Goal: Transaction & Acquisition: Book appointment/travel/reservation

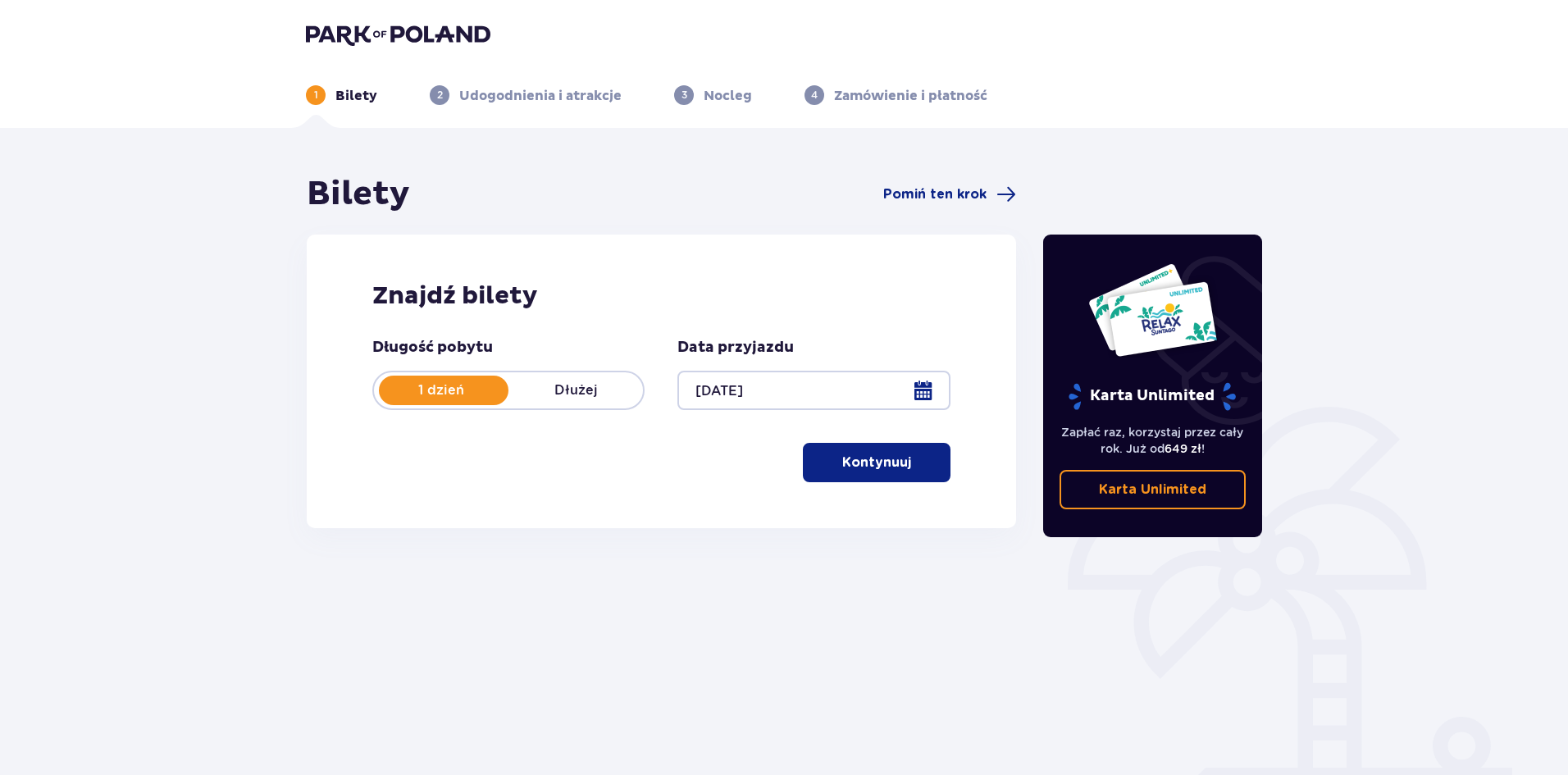
click at [905, 465] on span "button" at bounding box center [915, 462] width 20 height 20
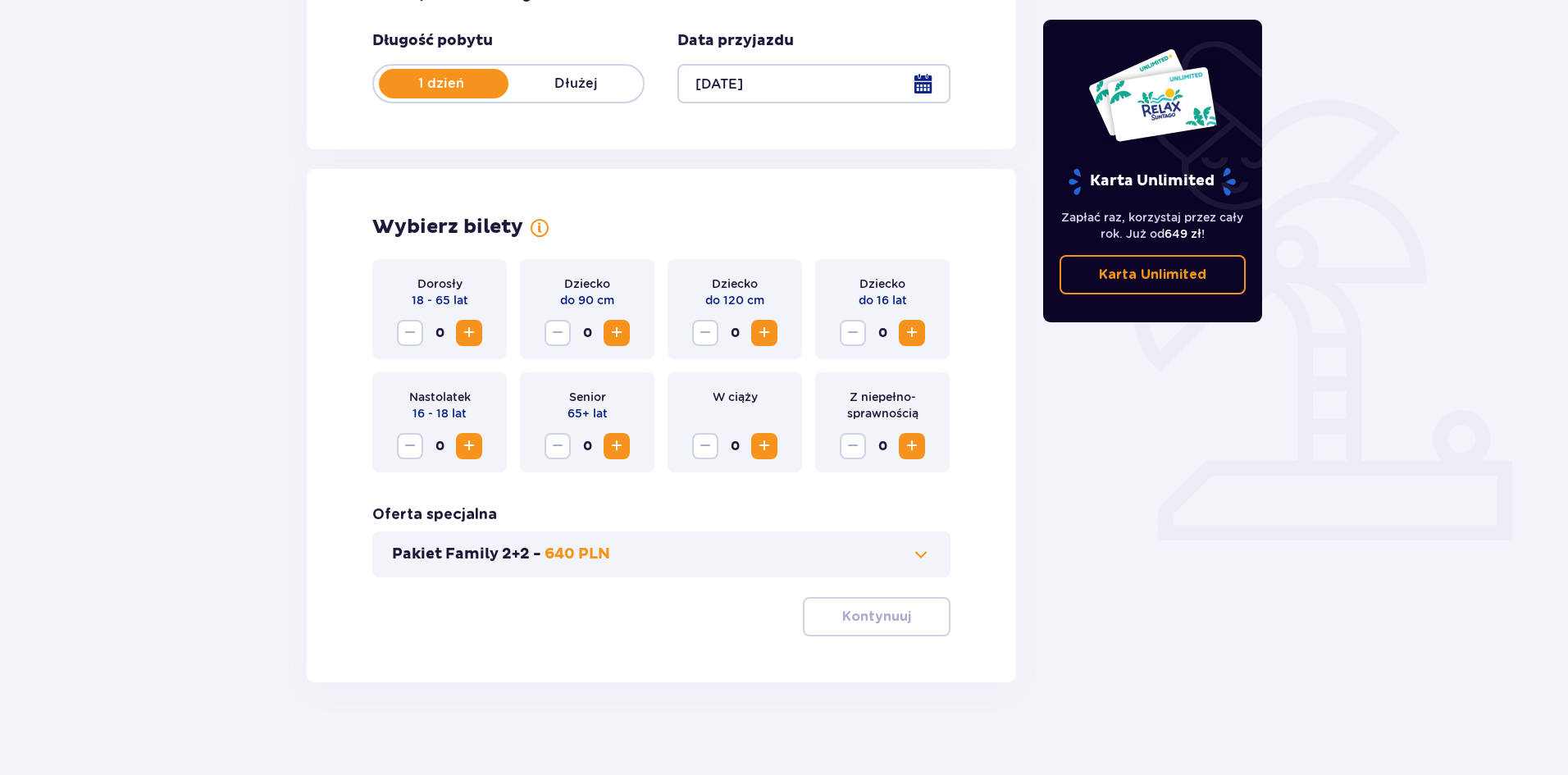
scroll to position [312, 0]
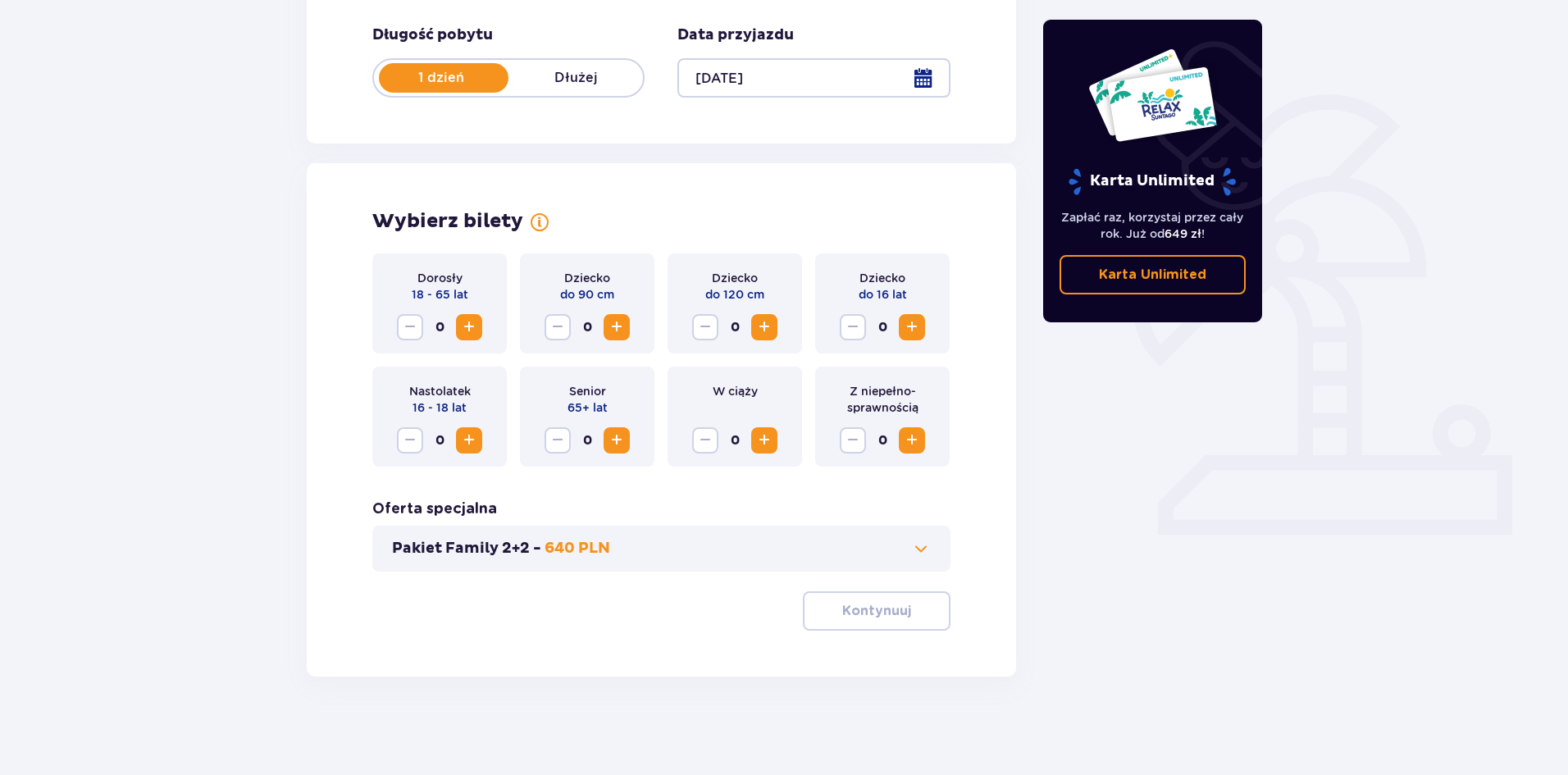
click at [921, 324] on span "Increase" at bounding box center [912, 327] width 20 height 20
click at [469, 327] on span "Increase" at bounding box center [469, 327] width 20 height 20
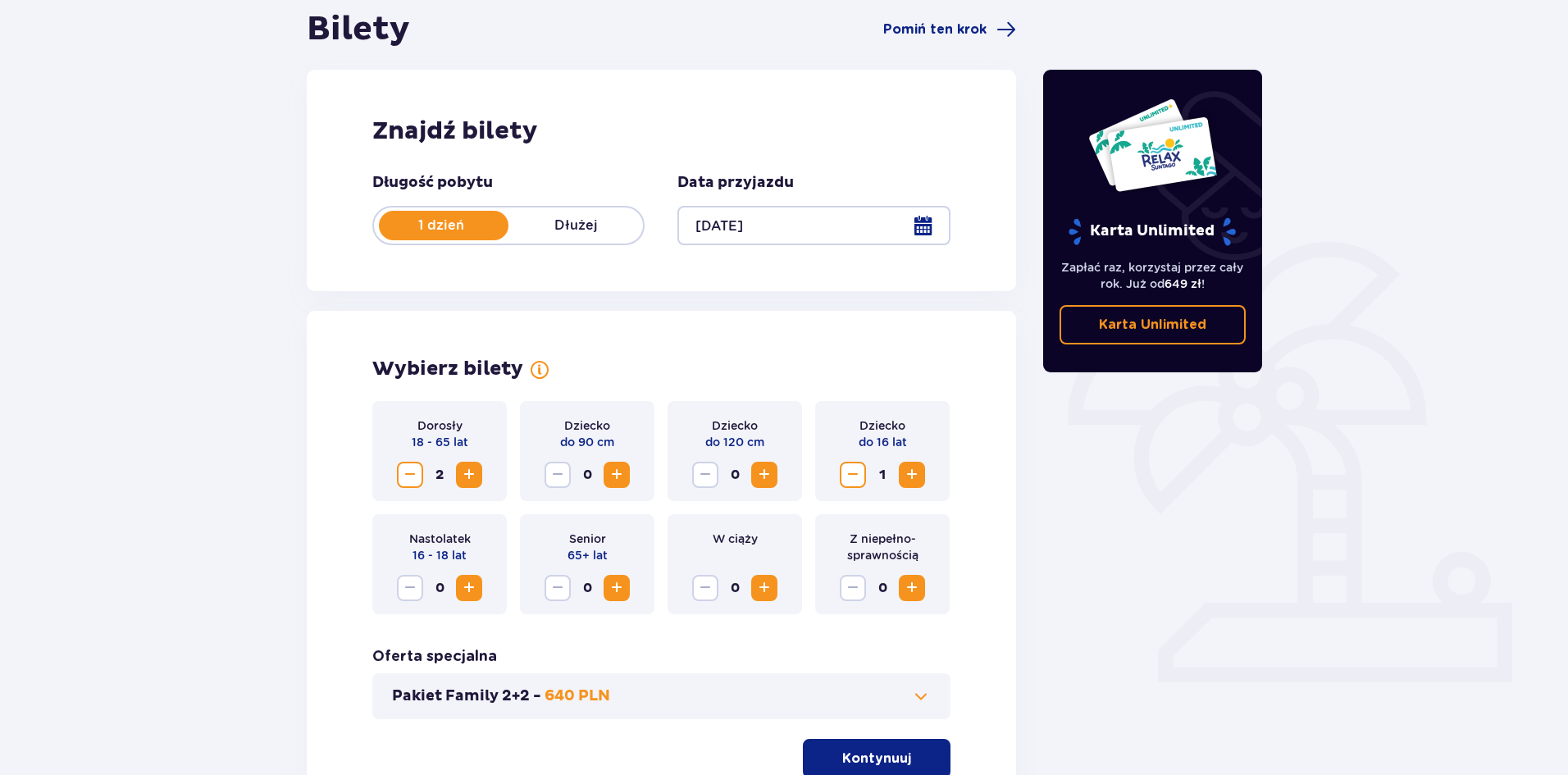
scroll to position [0, 0]
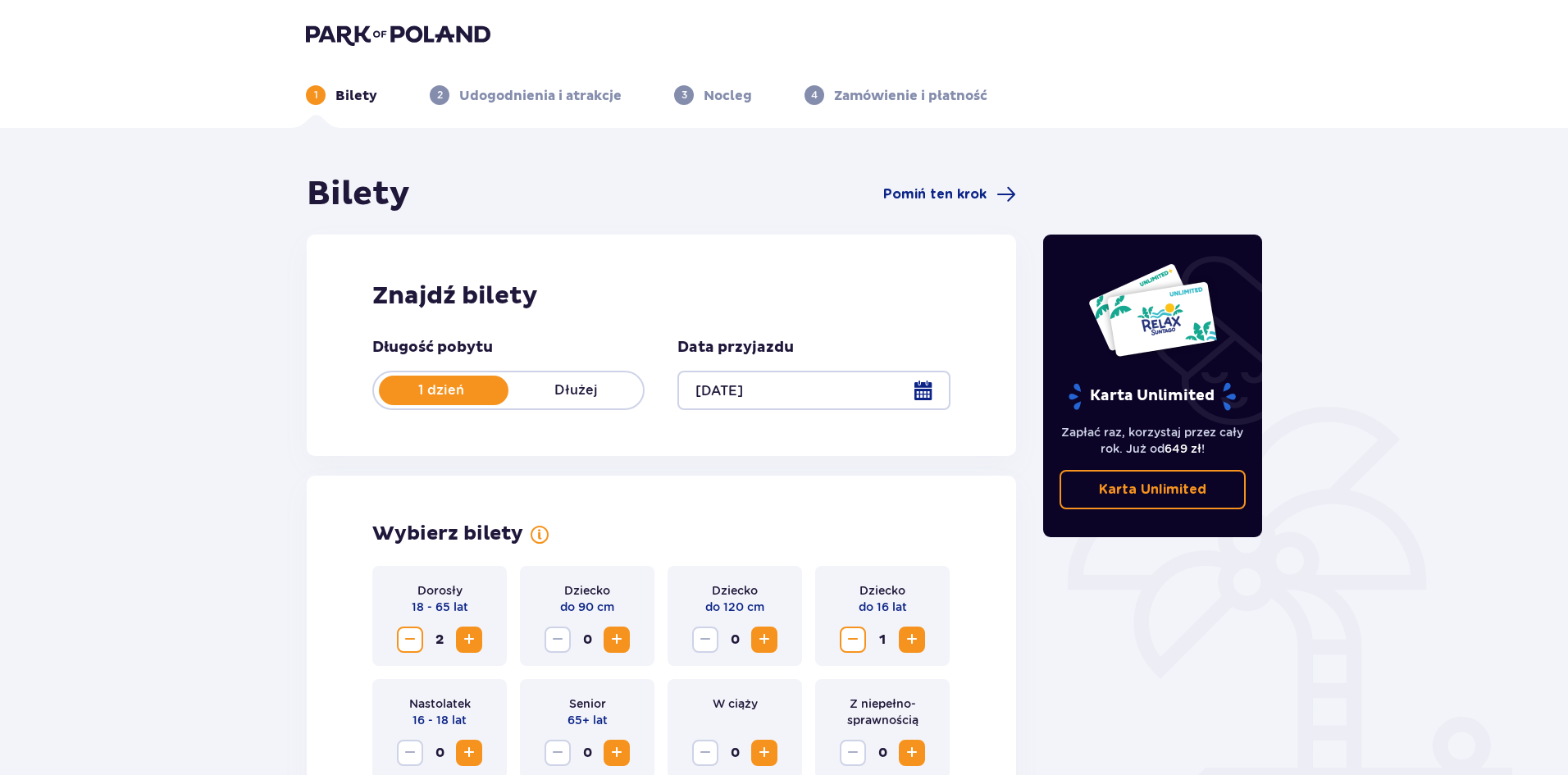
click at [353, 30] on img at bounding box center [398, 35] width 184 height 23
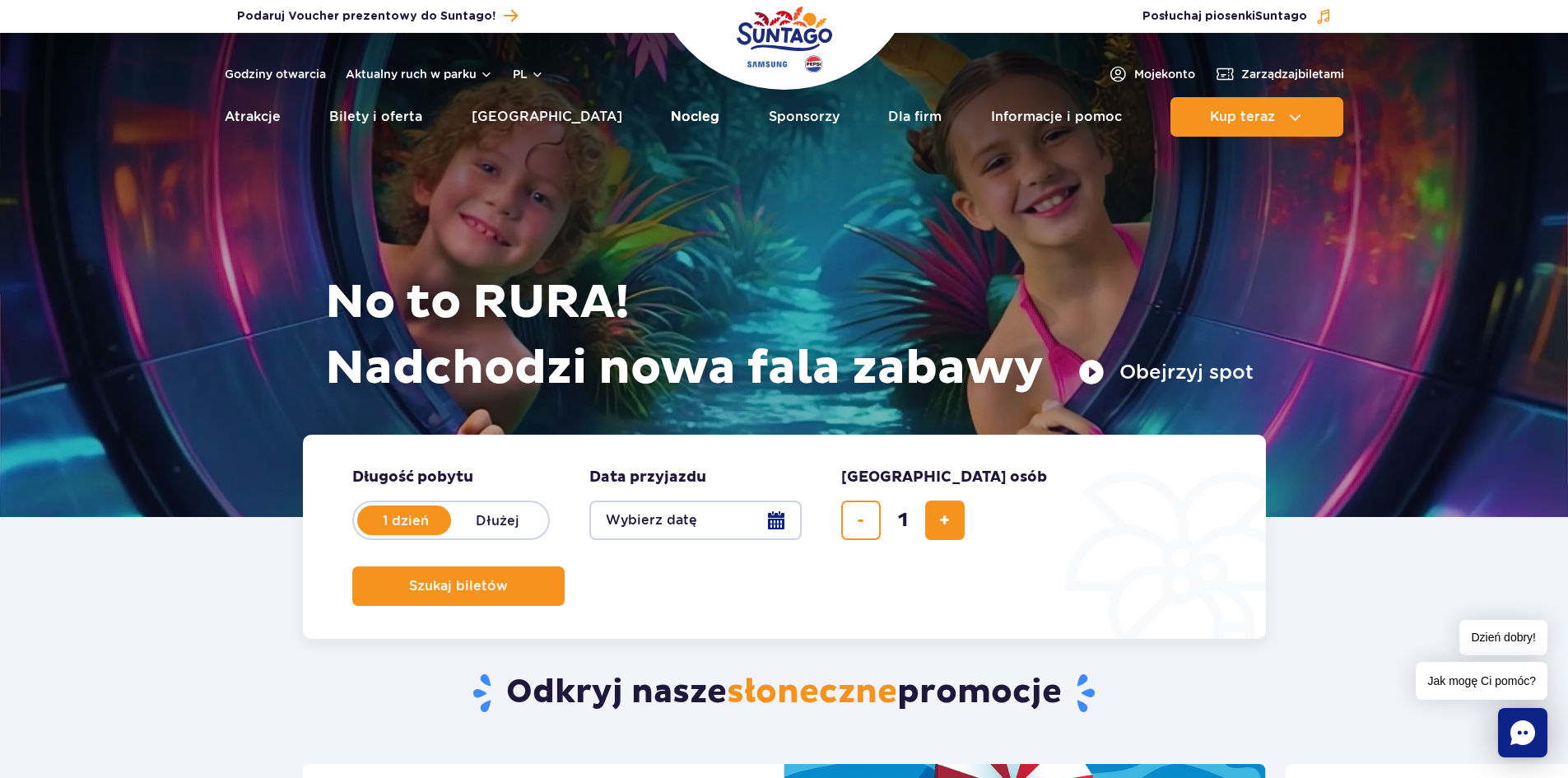
click at [671, 118] on link "Nocleg" at bounding box center [696, 117] width 48 height 39
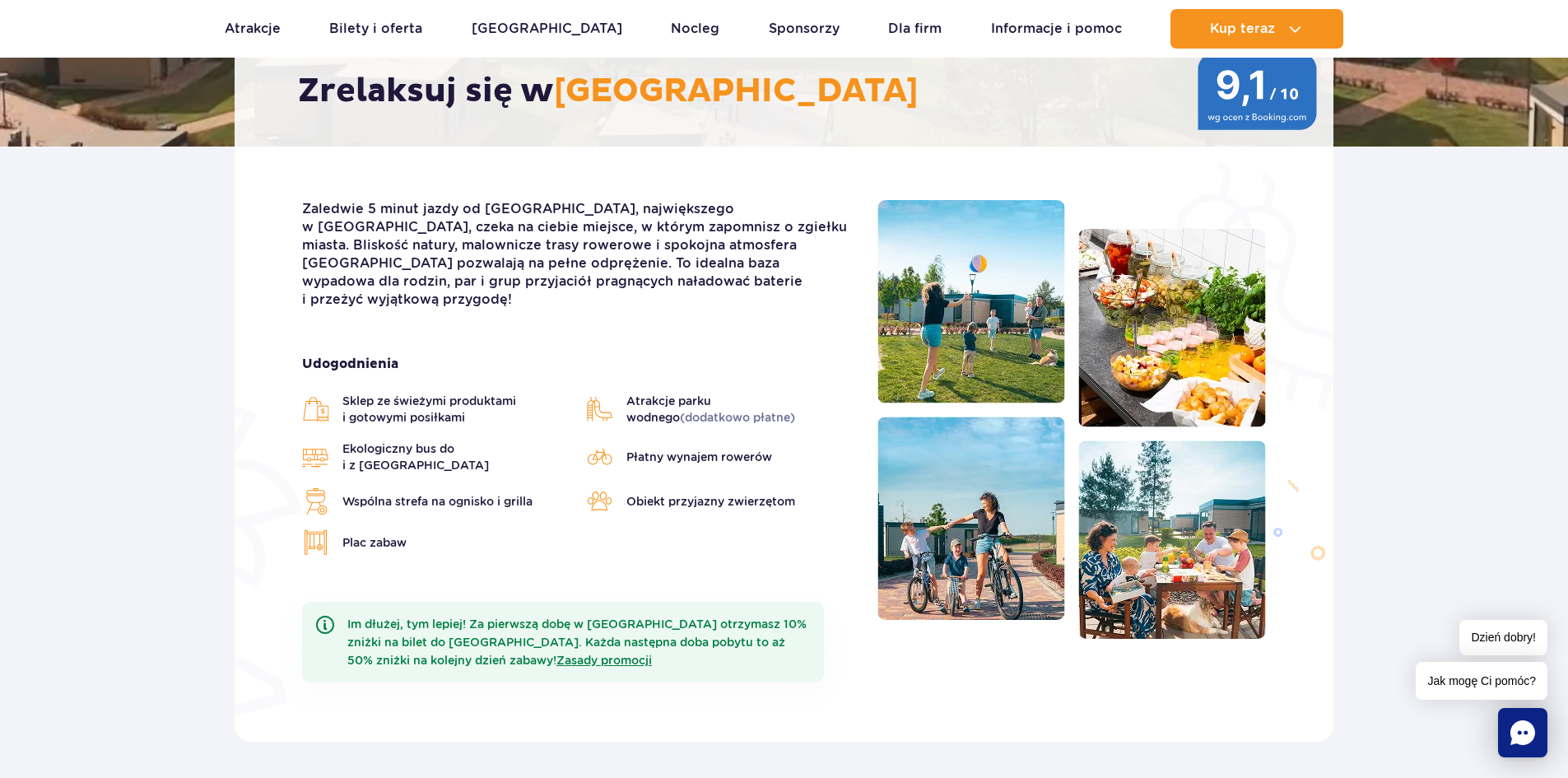
scroll to position [83, 0]
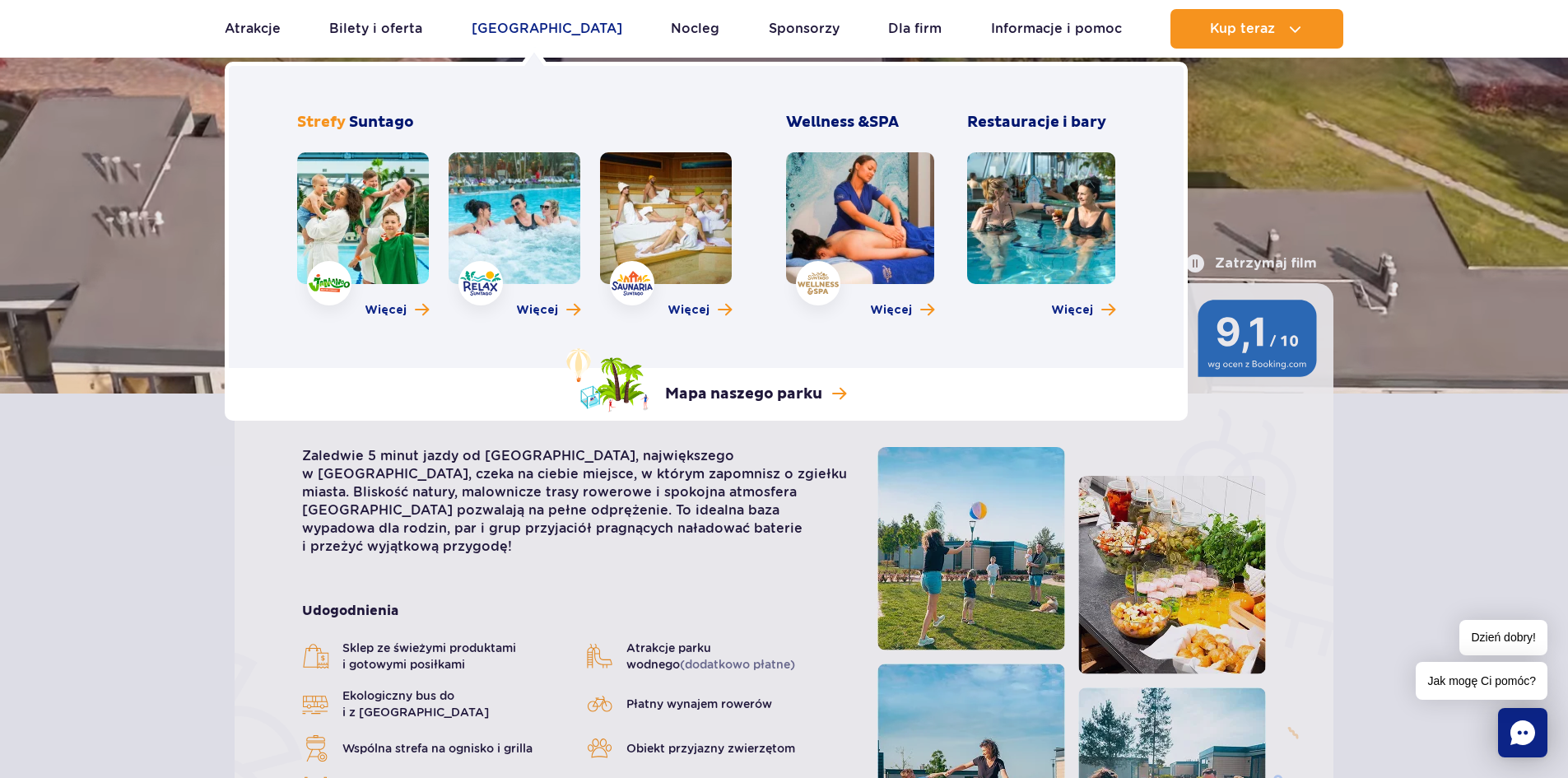
click at [533, 25] on link "[GEOGRAPHIC_DATA]" at bounding box center [547, 29] width 151 height 39
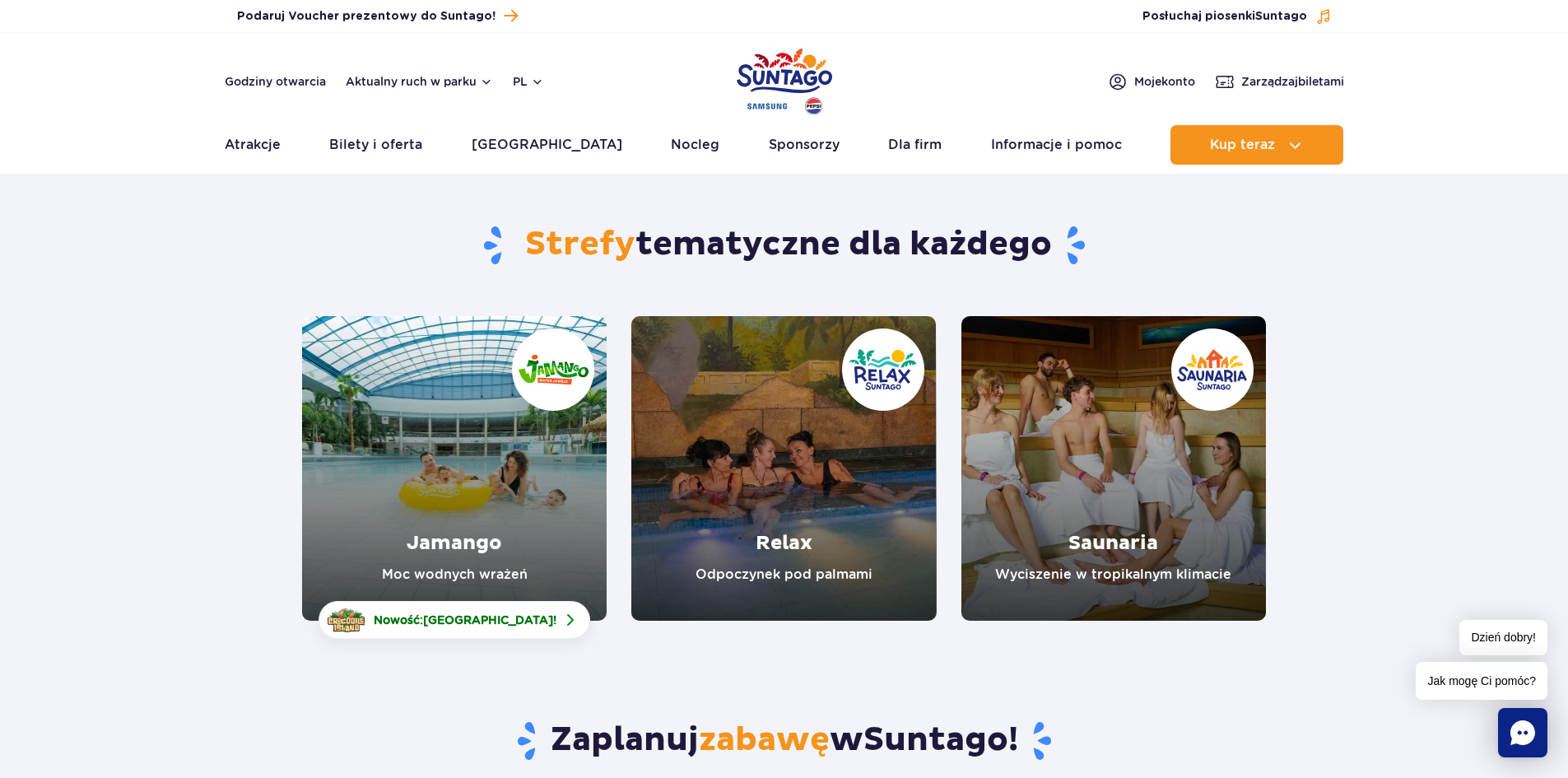
click at [489, 437] on link "Jamango" at bounding box center [454, 468] width 304 height 304
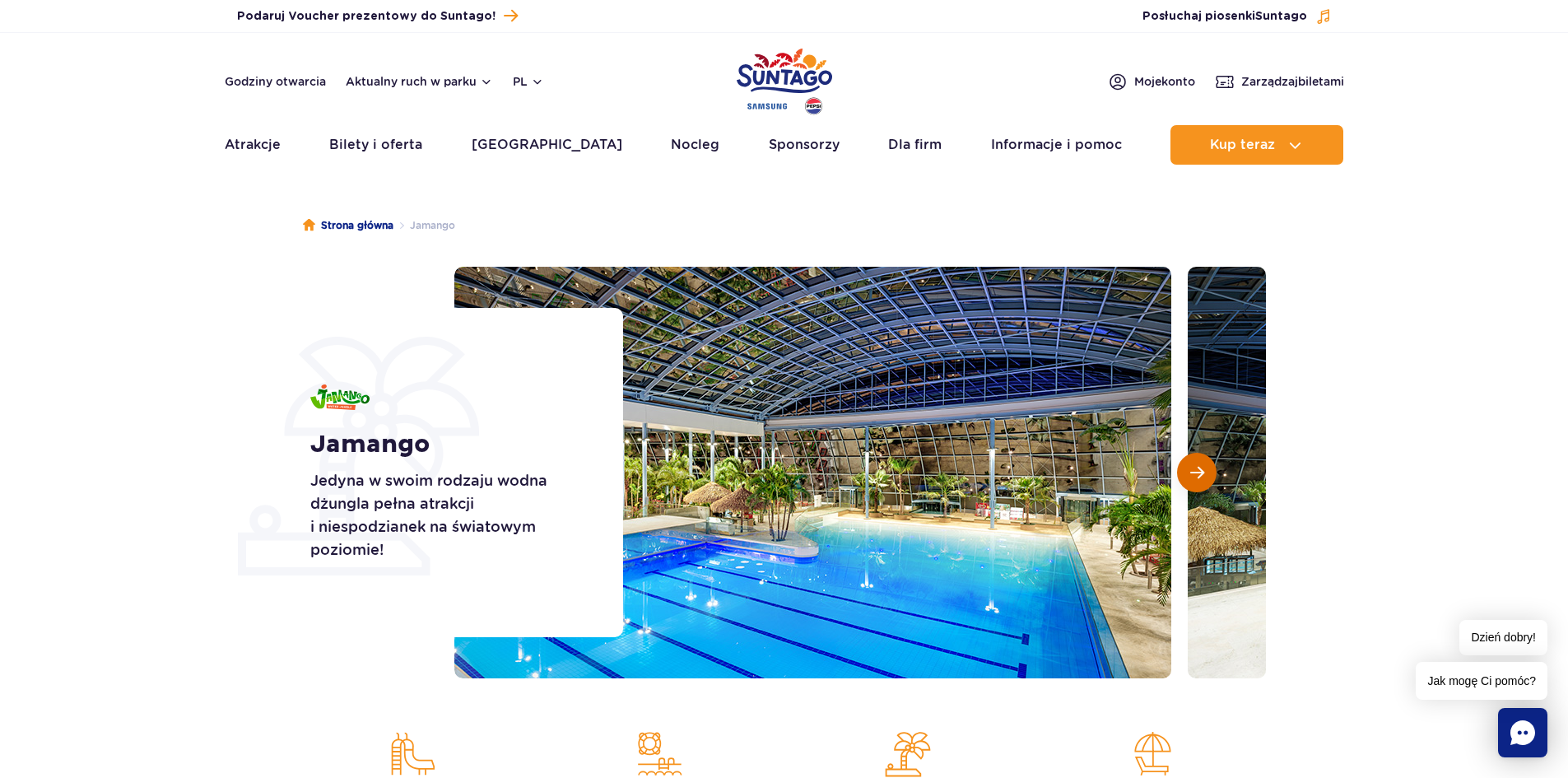
click at [1204, 476] on span "Następny slajd" at bounding box center [1197, 472] width 14 height 15
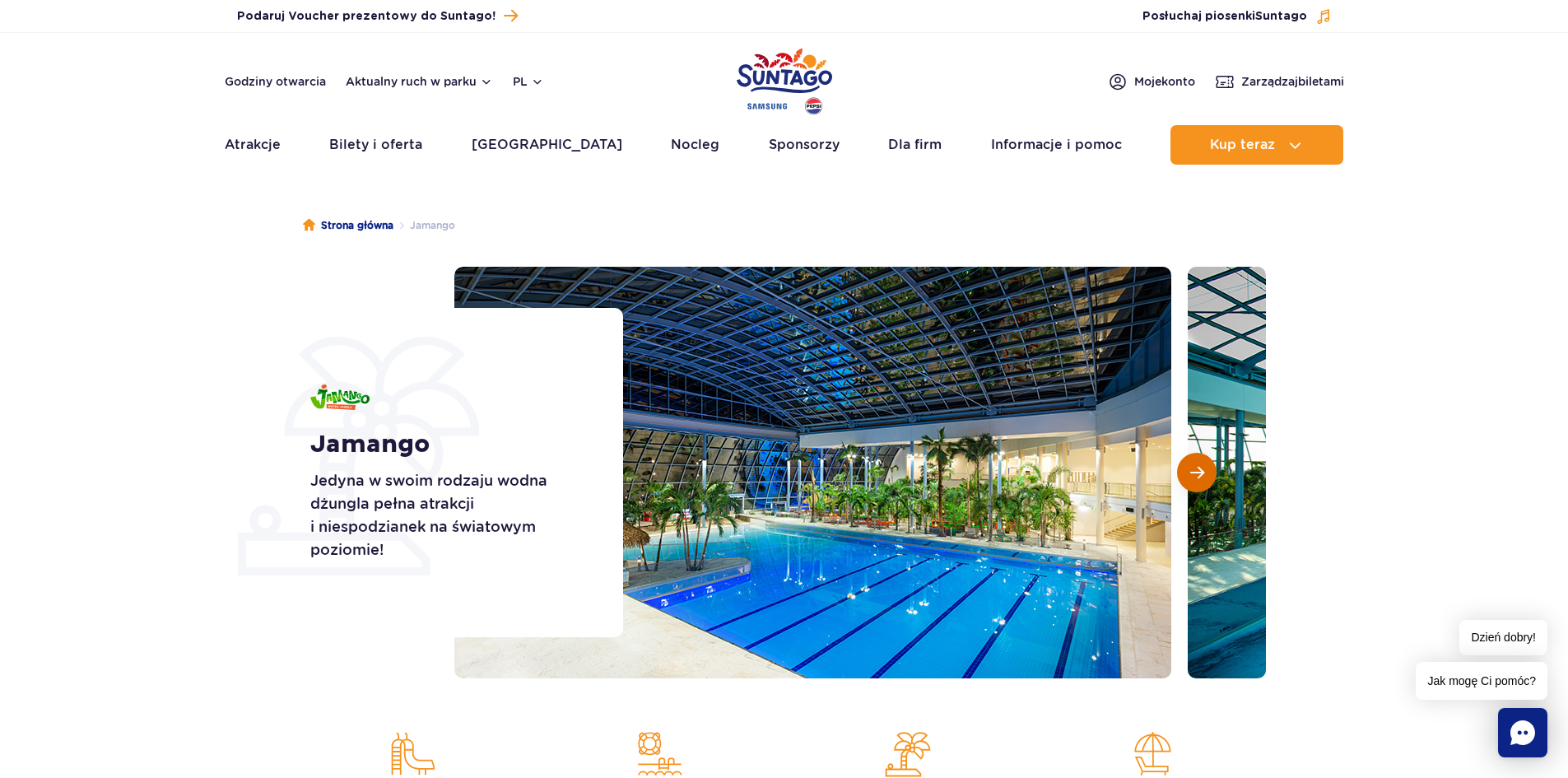
click at [1198, 480] on span "Następny slajd" at bounding box center [1197, 472] width 14 height 15
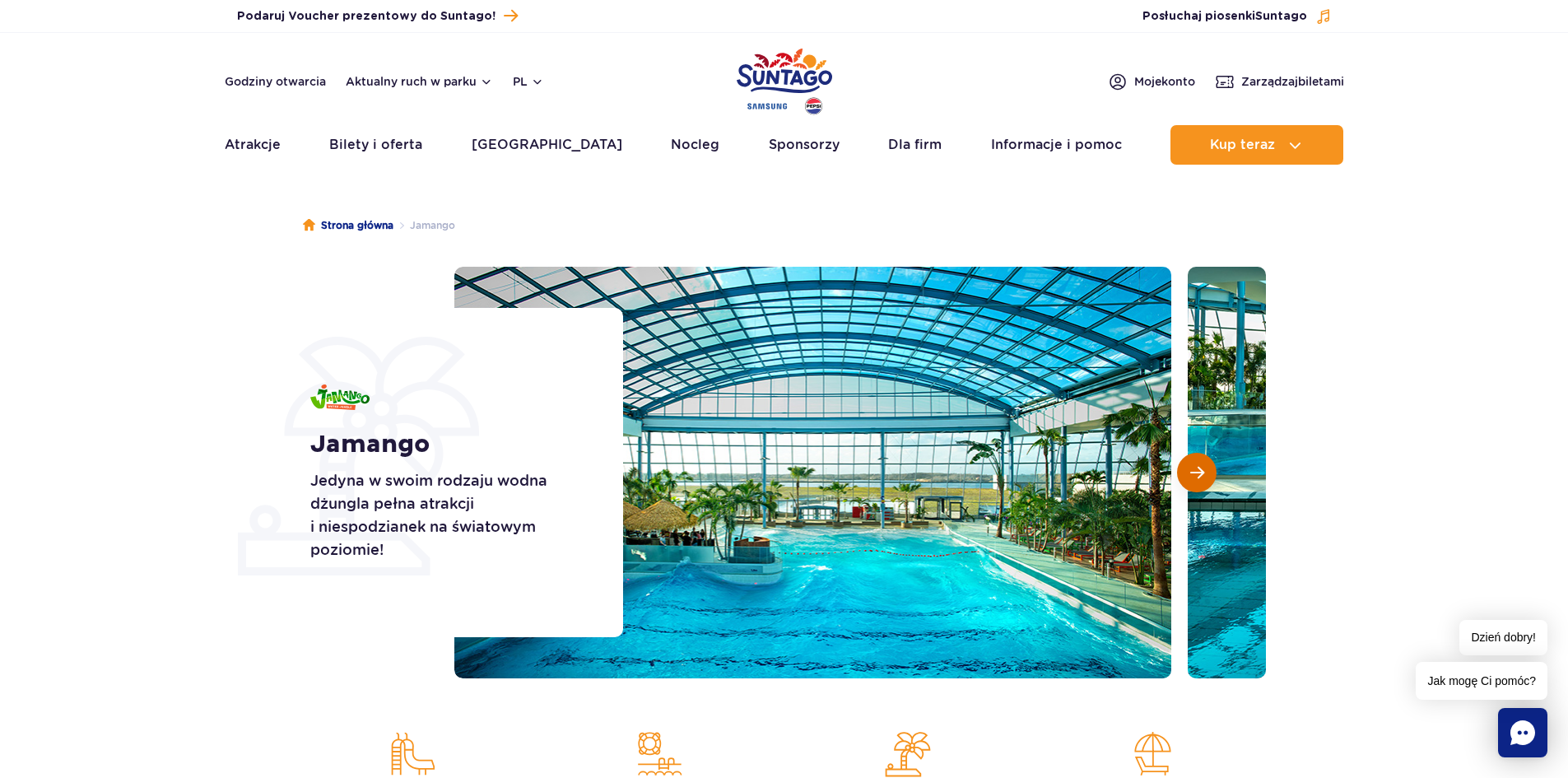
click at [1198, 480] on span "Następny slajd" at bounding box center [1197, 472] width 14 height 15
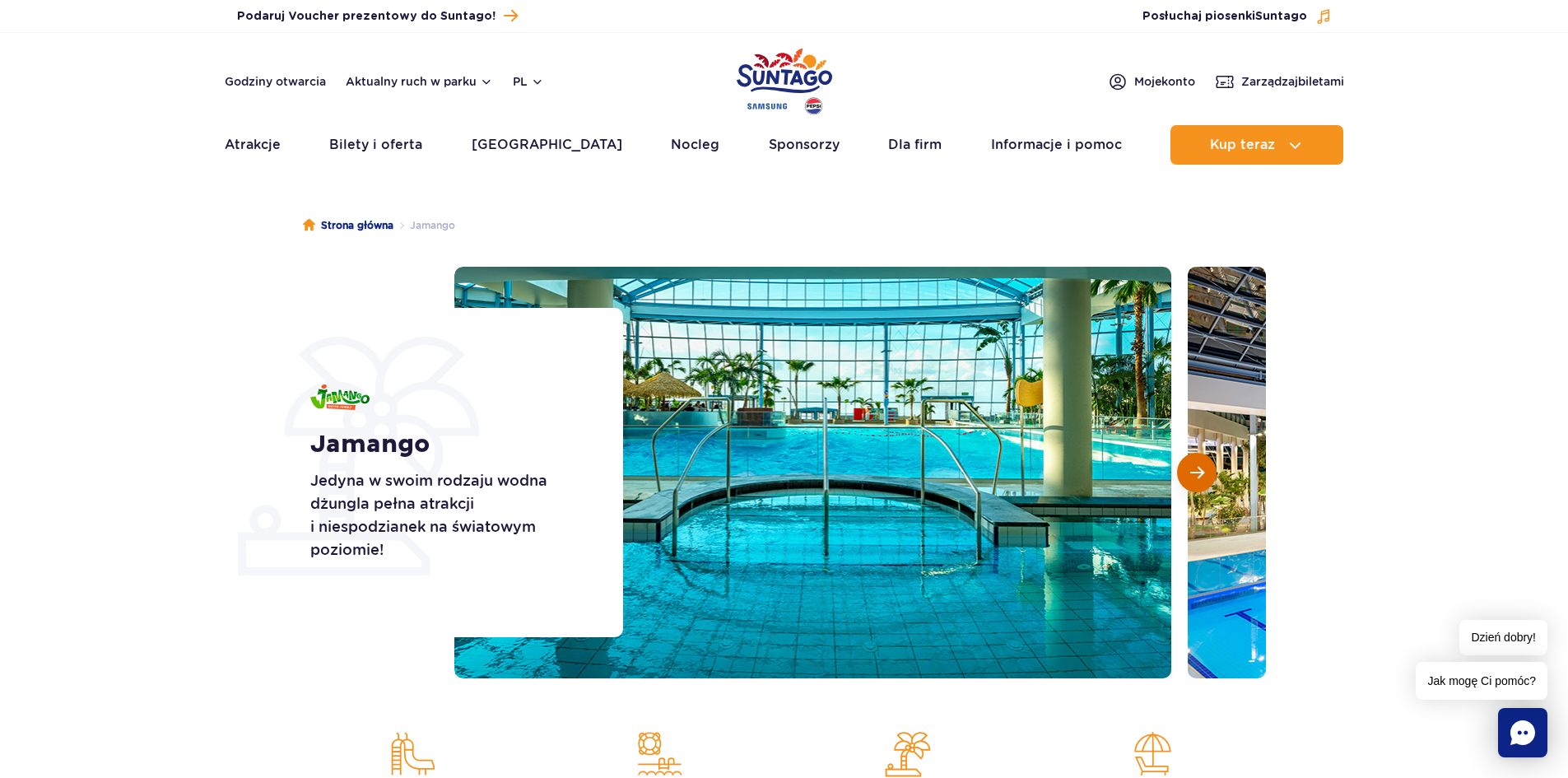
click at [1198, 480] on span "Następny slajd" at bounding box center [1197, 472] width 14 height 15
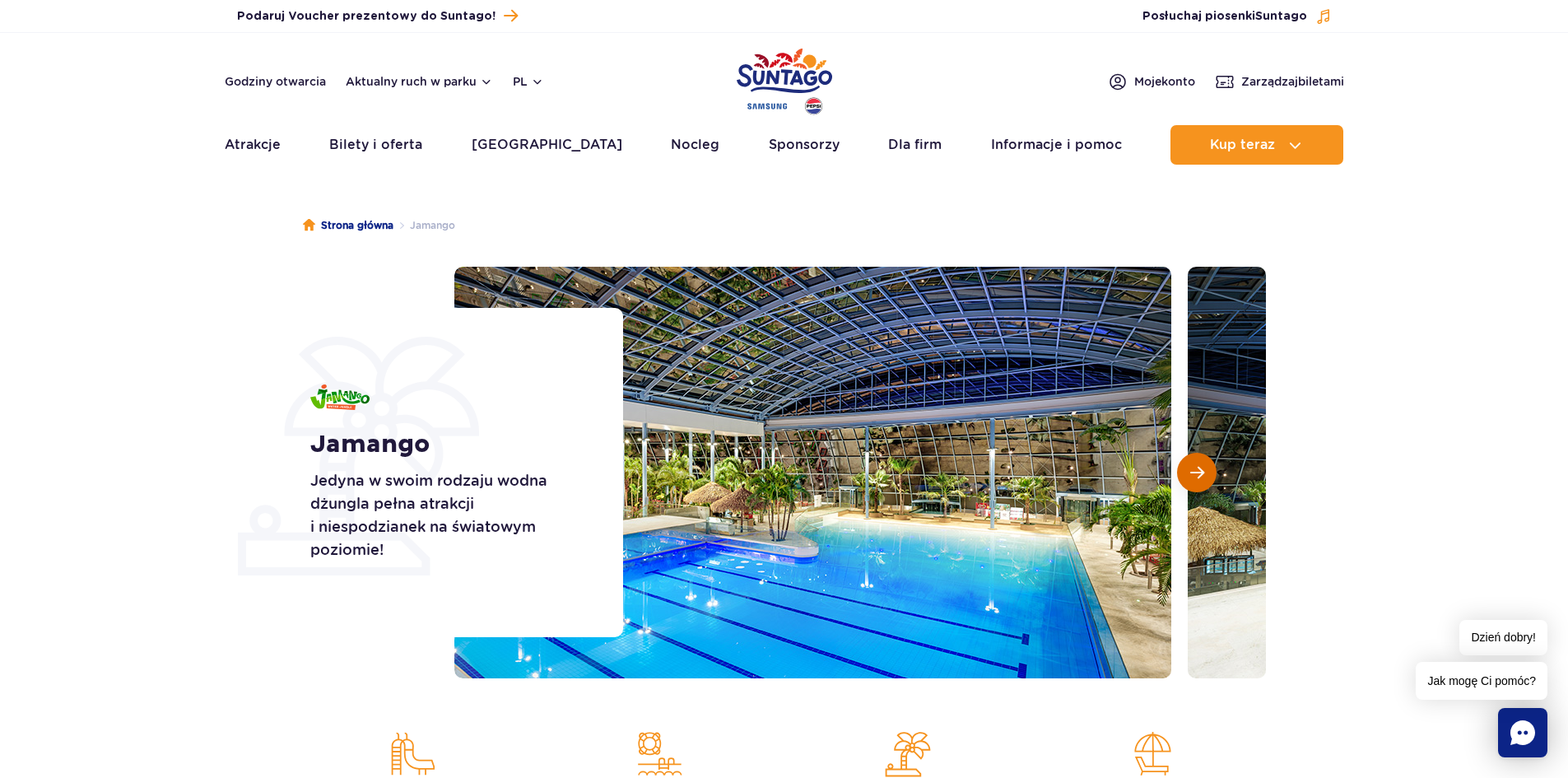
click at [1198, 480] on span "Następny slajd" at bounding box center [1197, 472] width 14 height 15
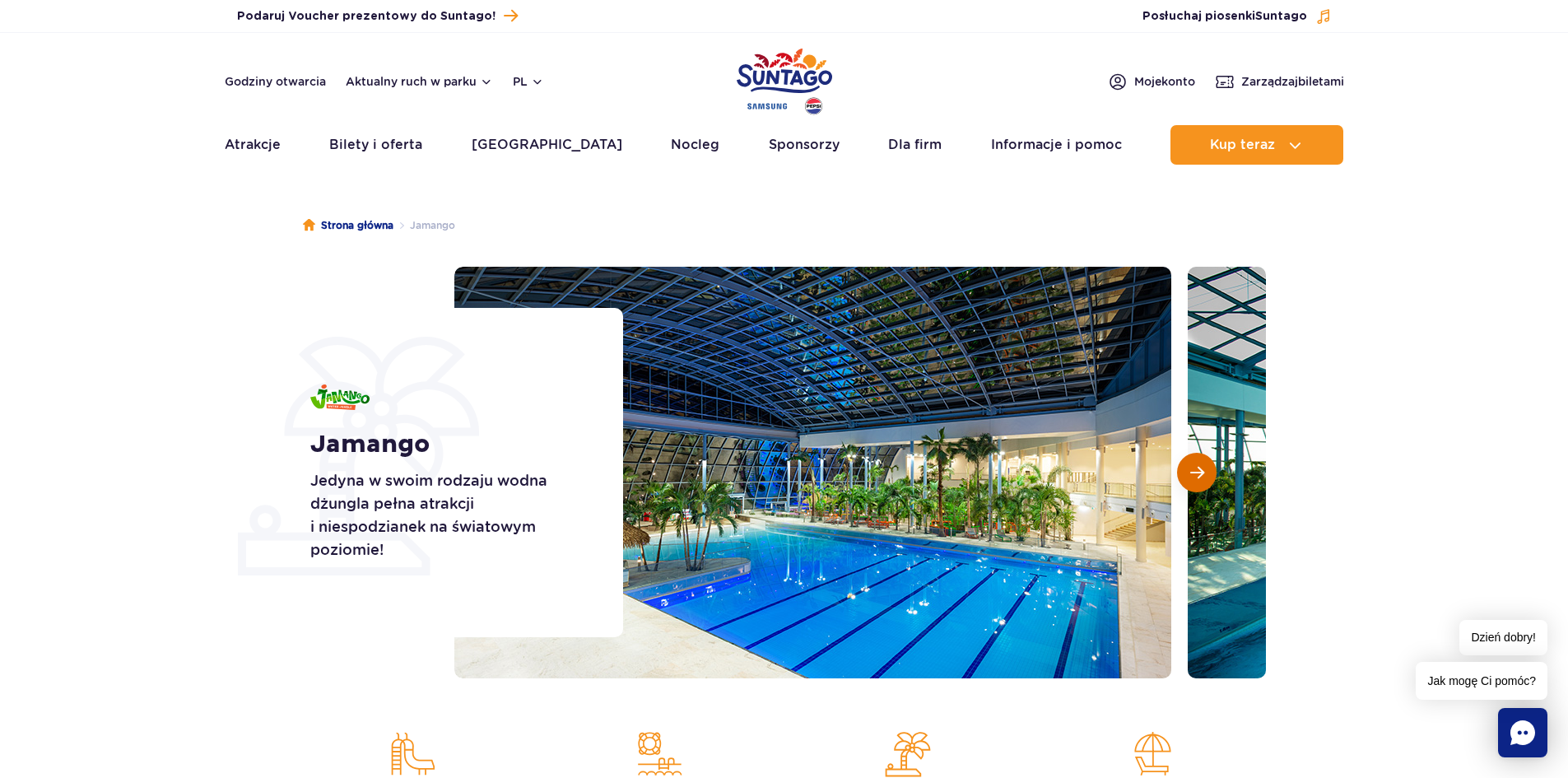
click at [1198, 480] on span "Następny slajd" at bounding box center [1197, 472] width 14 height 15
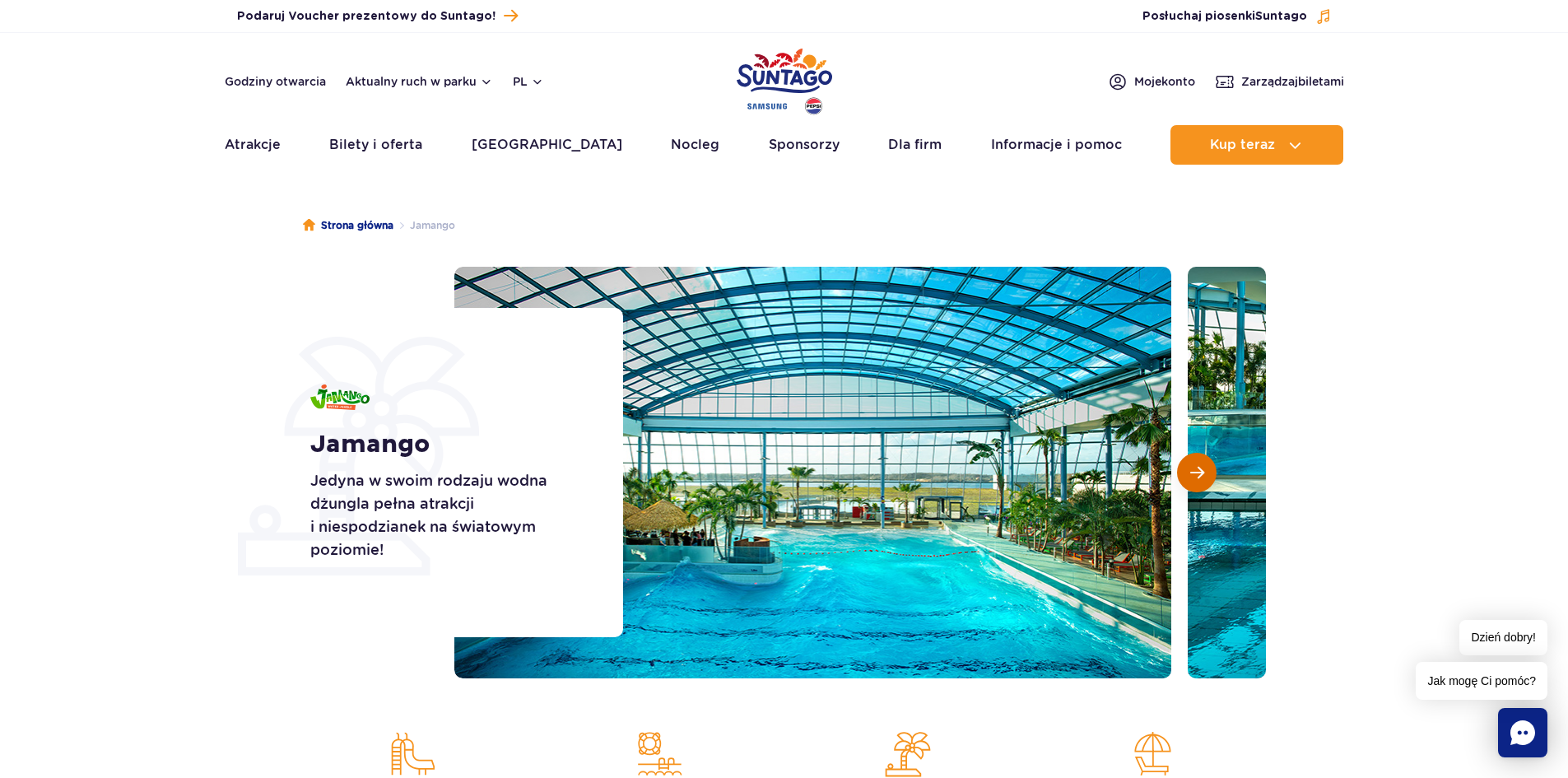
click at [1197, 481] on button "Następny slajd" at bounding box center [1197, 473] width 39 height 39
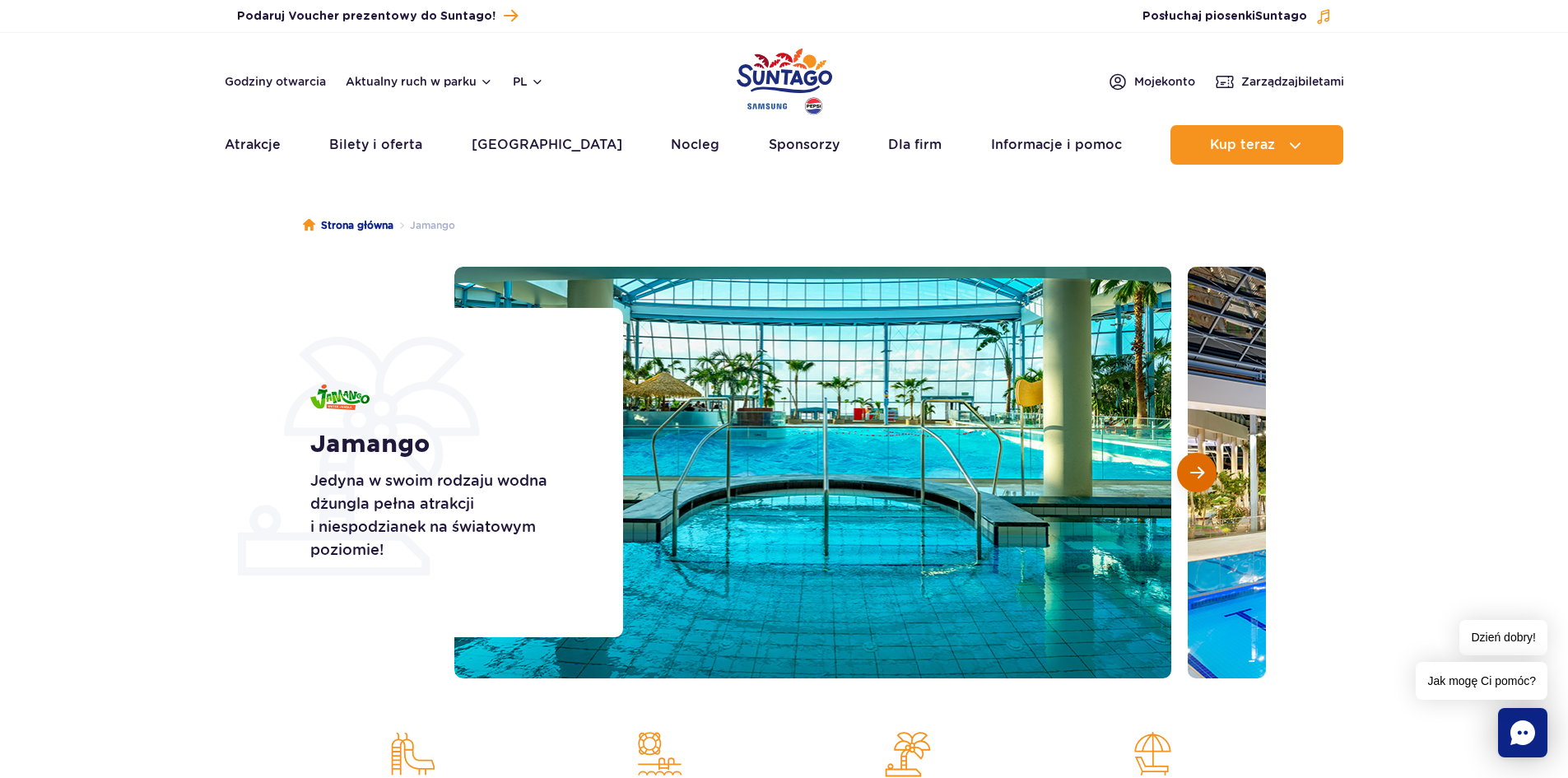
click at [1197, 483] on button "Następny slajd" at bounding box center [1197, 473] width 39 height 39
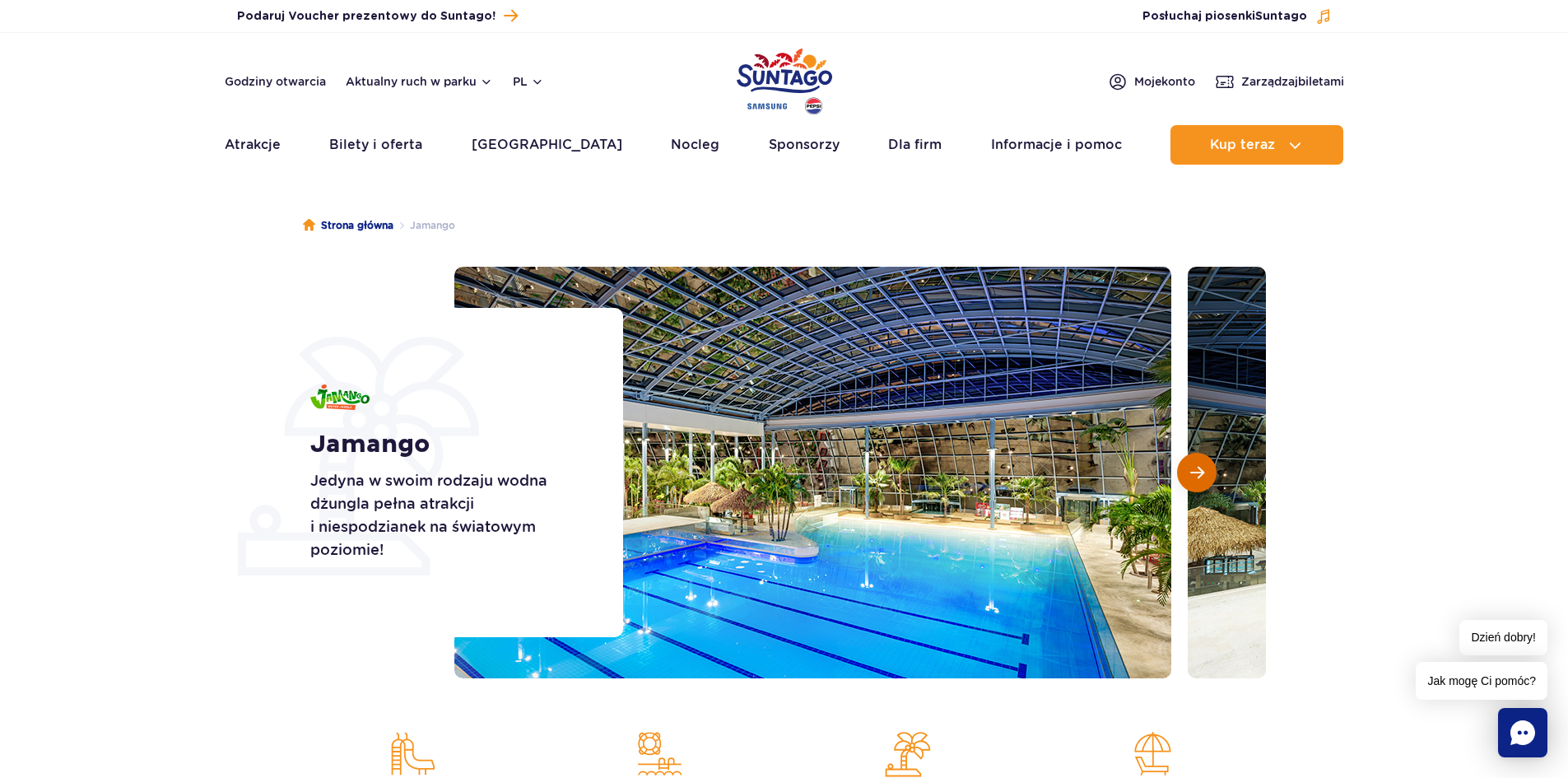
click at [1197, 484] on button "Następny slajd" at bounding box center [1197, 473] width 39 height 39
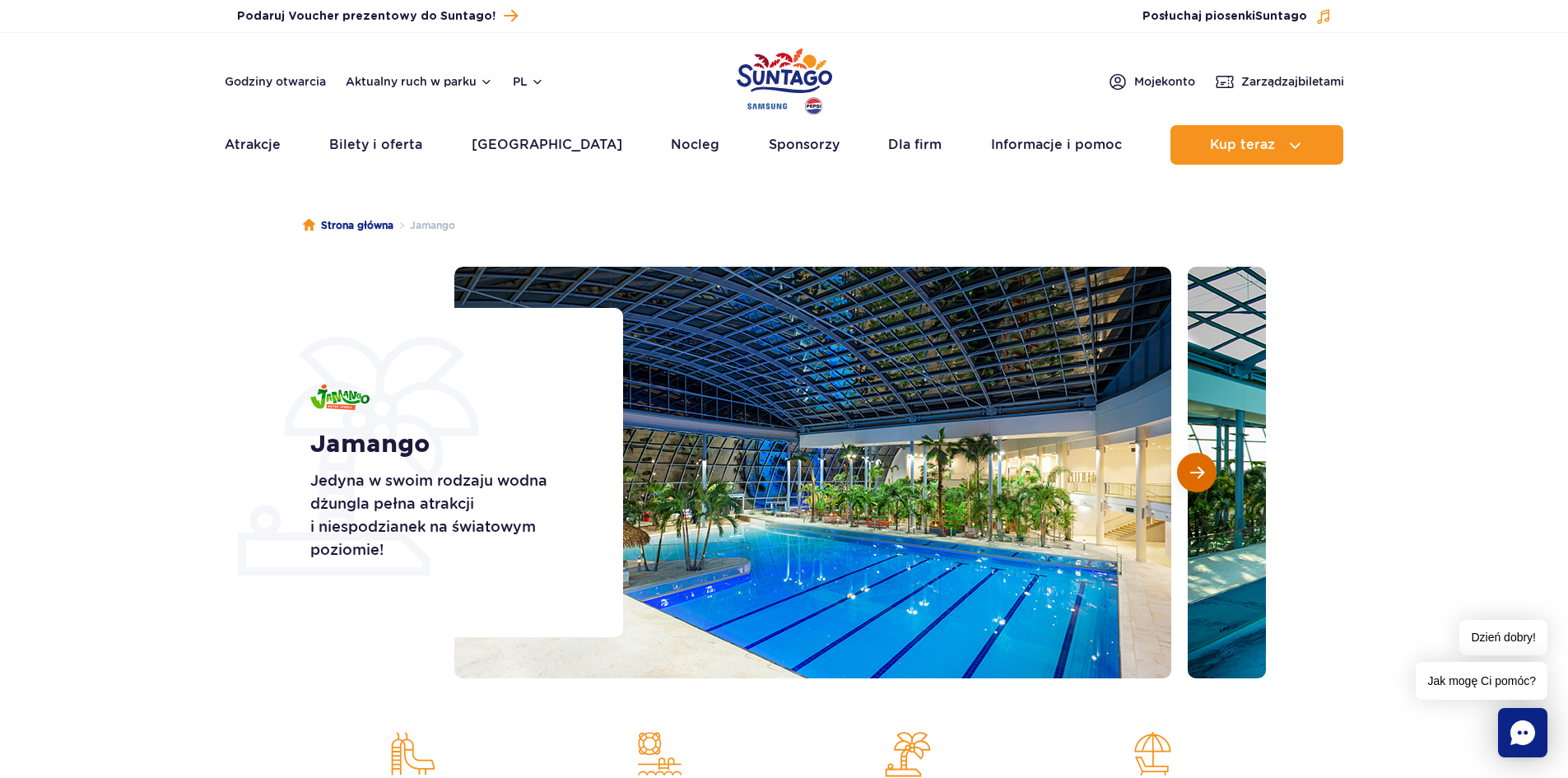
click at [1197, 484] on button "Następny slajd" at bounding box center [1197, 473] width 39 height 39
